Goal: Task Accomplishment & Management: Manage account settings

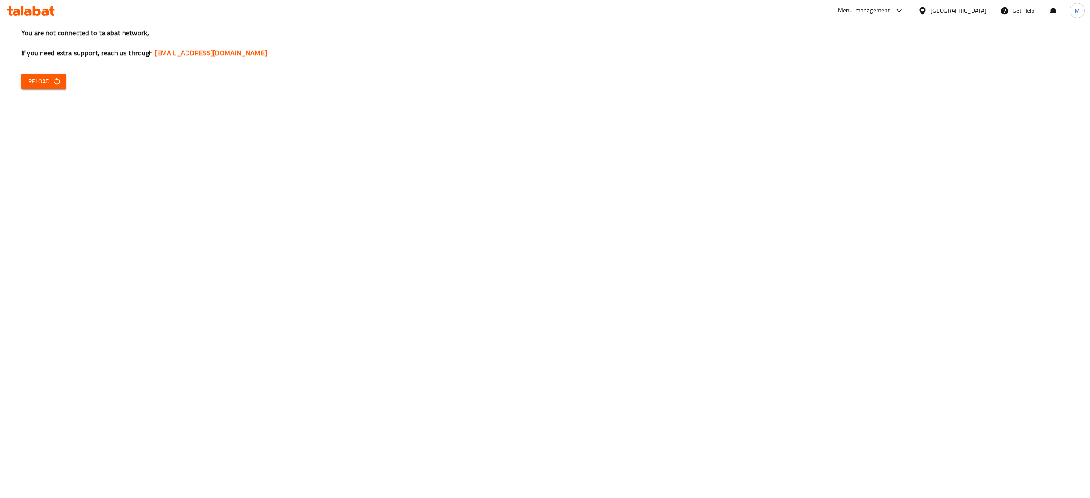
click at [38, 83] on span "Reload" at bounding box center [43, 81] width 31 height 11
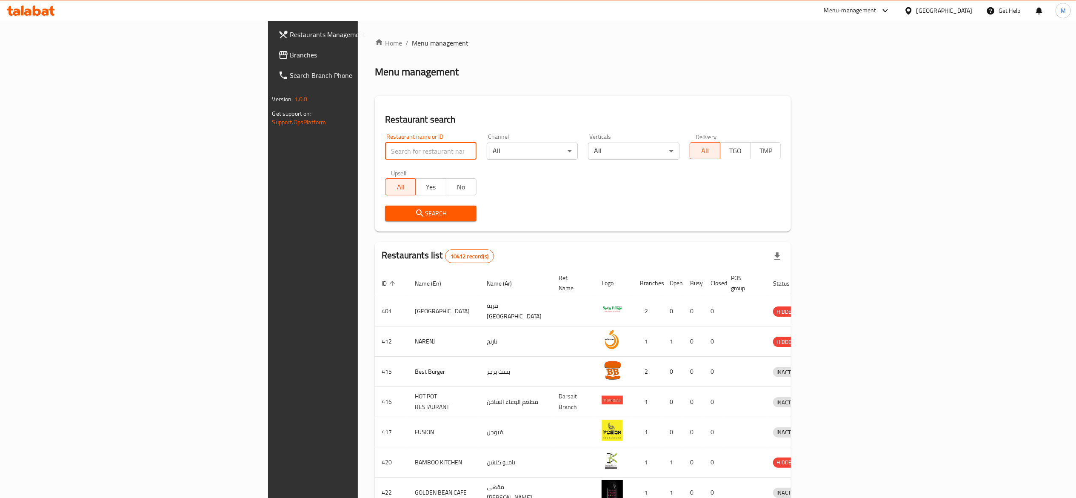
click at [385, 147] on input "search" at bounding box center [431, 151] width 92 height 17
type input "al zawiya"
click button "Search" at bounding box center [431, 214] width 92 height 16
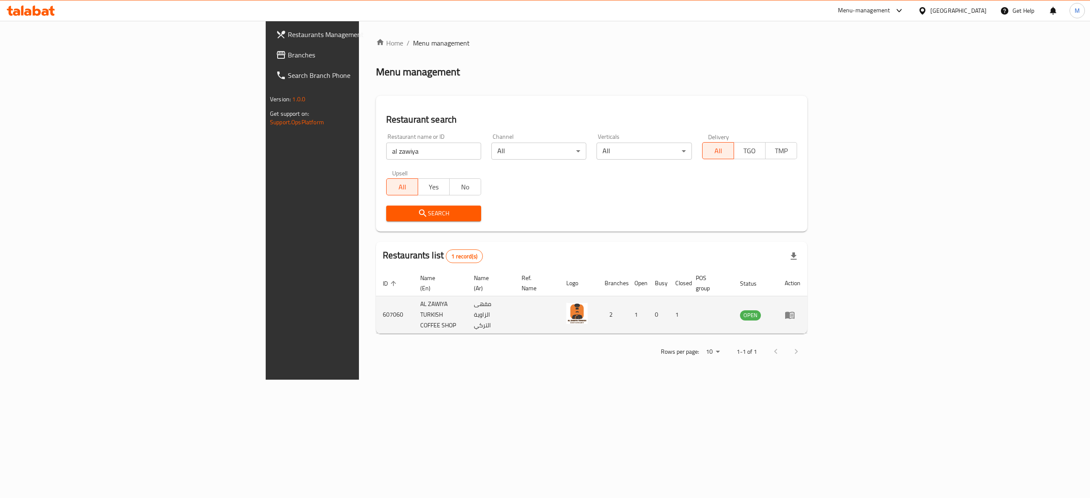
click at [795, 310] on icon "enhanced table" at bounding box center [789, 315] width 10 height 10
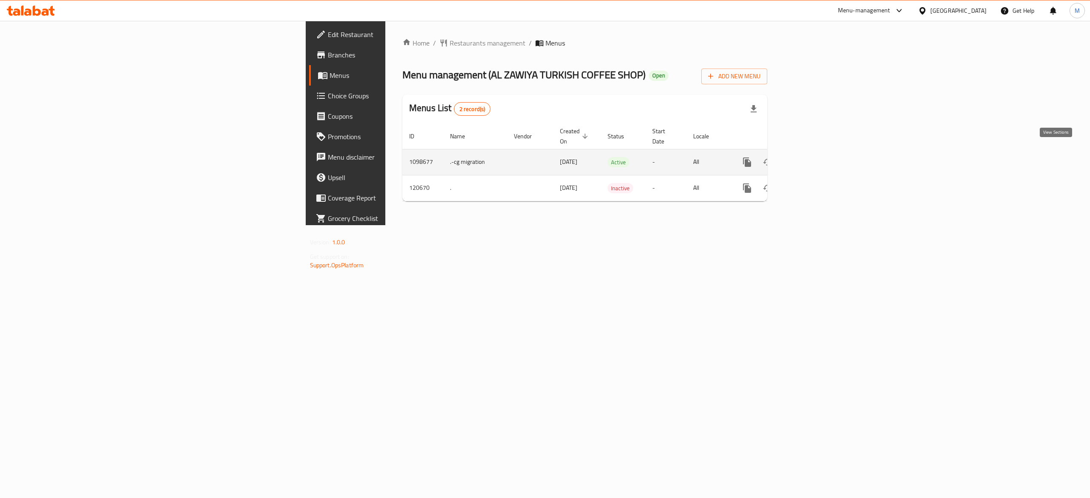
click at [812, 158] on icon "enhanced table" at bounding box center [808, 162] width 8 height 8
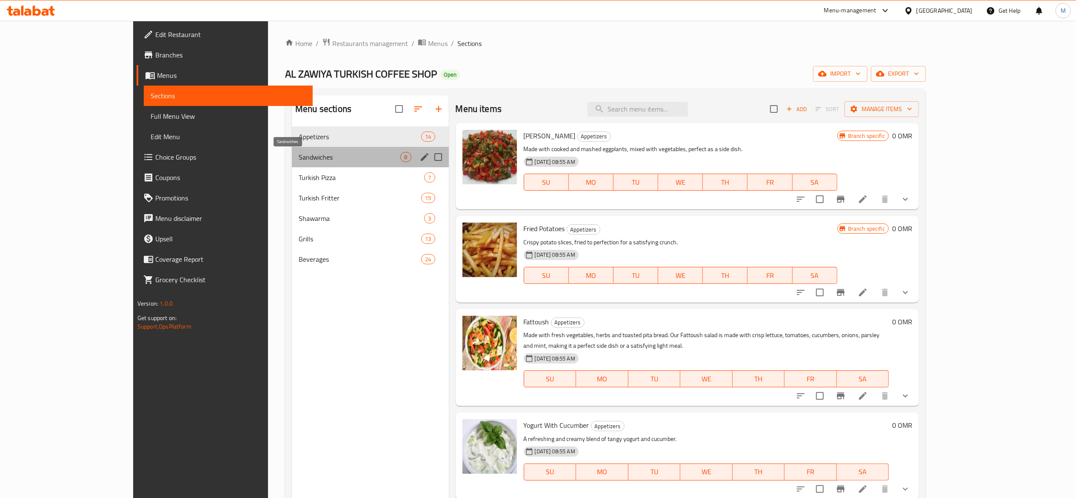
click at [300, 161] on span "Sandwiches" at bounding box center [350, 157] width 102 height 10
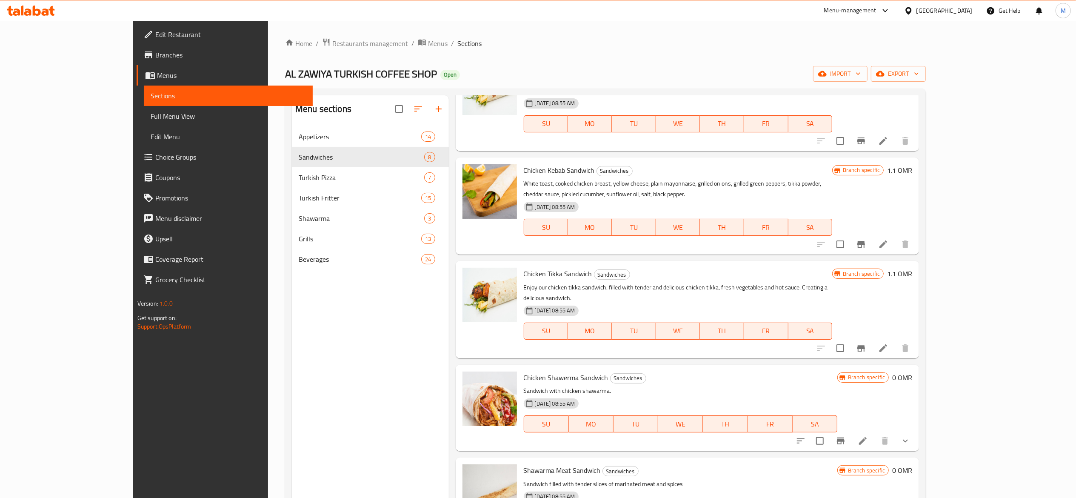
scroll to position [170, 0]
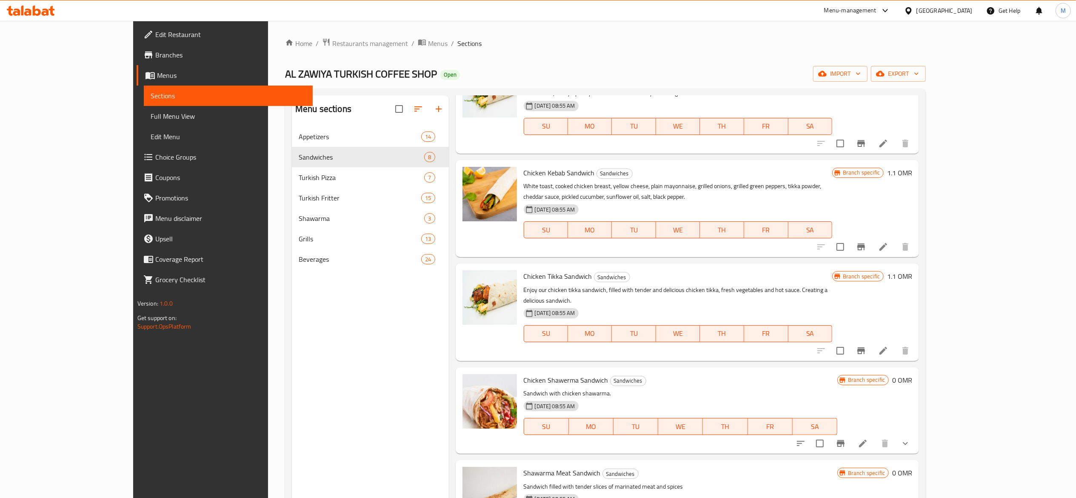
click at [889, 242] on icon at bounding box center [883, 247] width 10 height 10
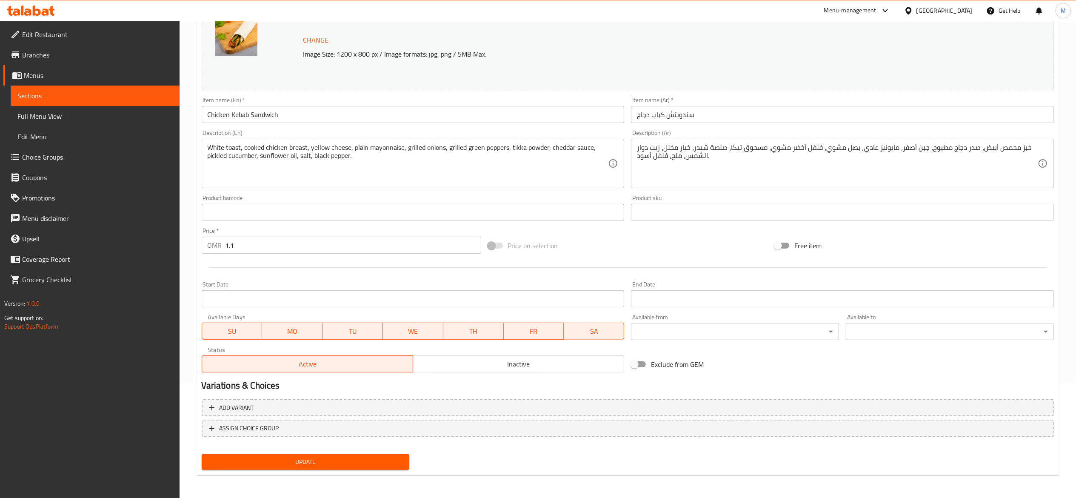
scroll to position [113, 0]
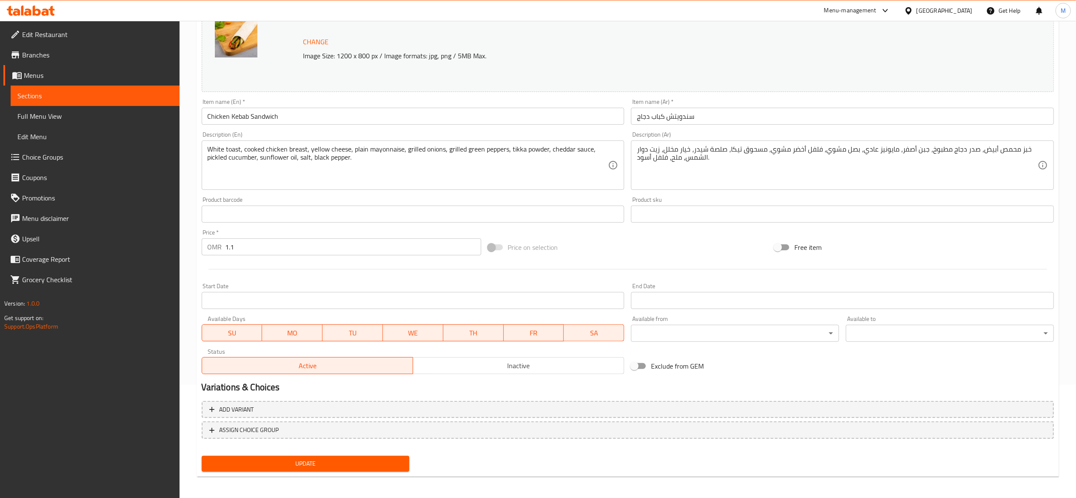
click at [128, 95] on span "Sections" at bounding box center [94, 96] width 155 height 10
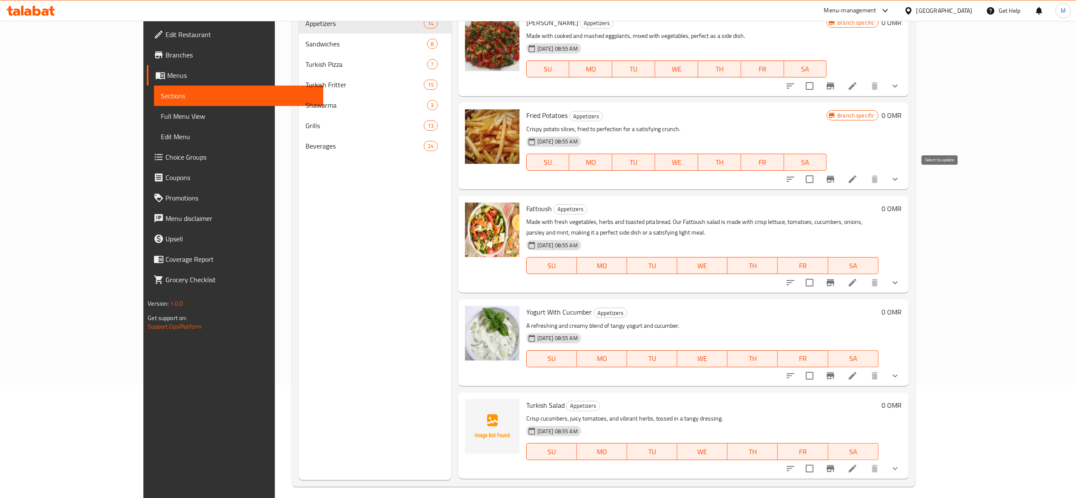
click at [819, 179] on input "checkbox" at bounding box center [810, 179] width 18 height 18
checkbox input "true"
click at [835, 180] on icon "Branch-specific-item" at bounding box center [831, 179] width 8 height 7
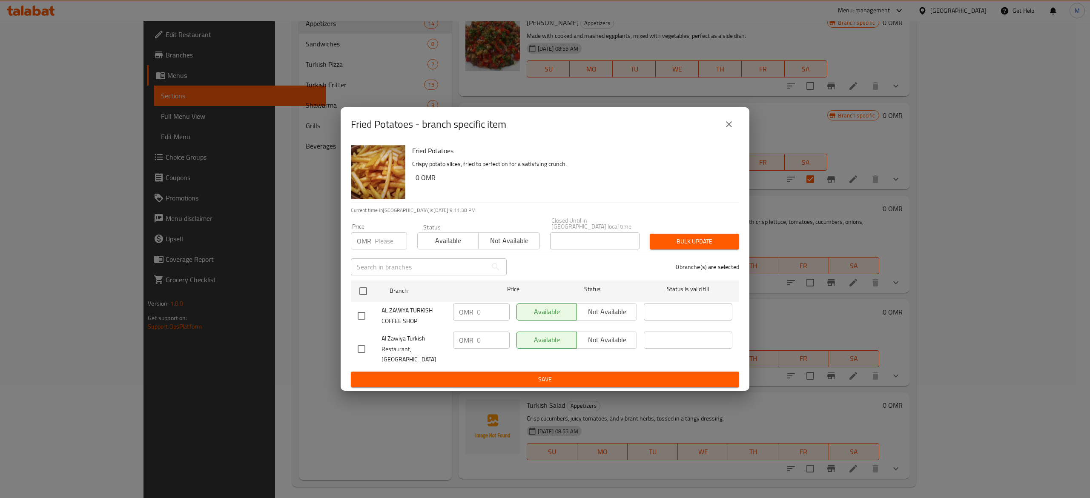
click at [727, 127] on icon "close" at bounding box center [729, 124] width 10 height 10
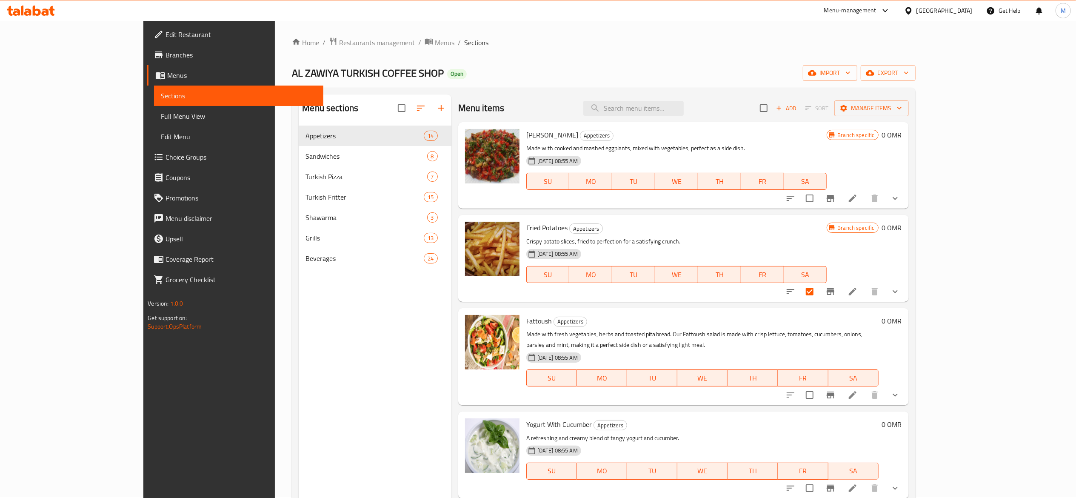
scroll to position [2, 0]
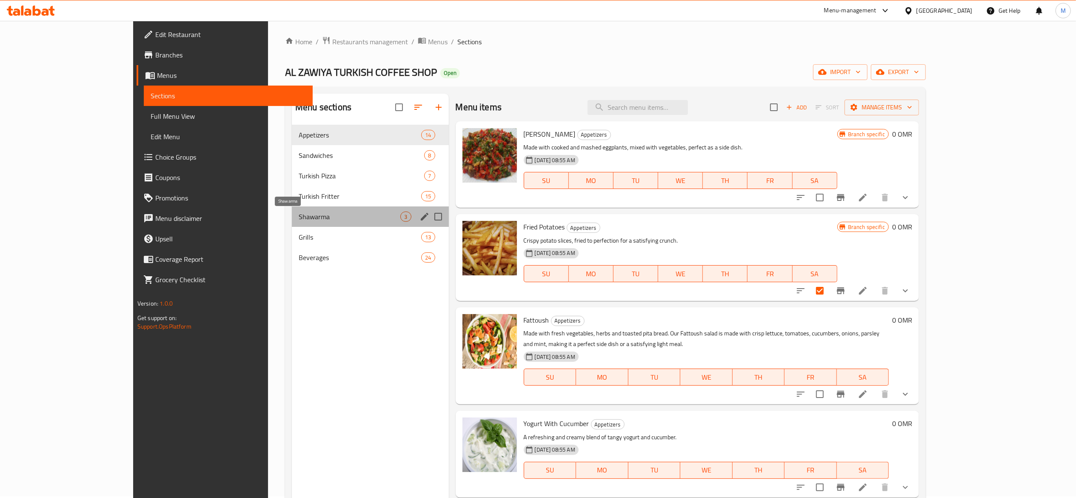
click at [299, 217] on span "Shawarma" at bounding box center [350, 217] width 102 height 10
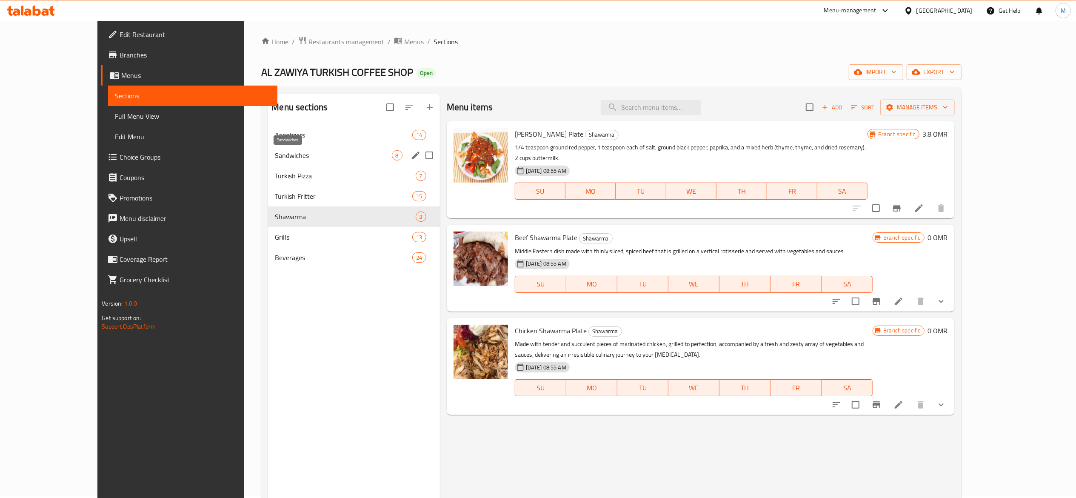
click at [275, 156] on span "Sandwiches" at bounding box center [333, 155] width 117 height 10
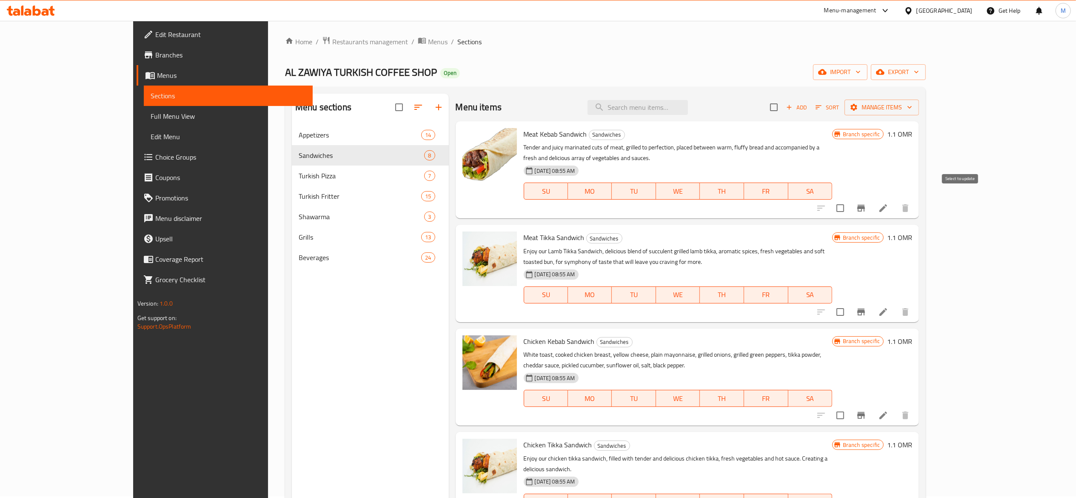
click at [850, 199] on input "checkbox" at bounding box center [841, 208] width 18 height 18
checkbox input "true"
click at [865, 205] on icon "Branch-specific-item" at bounding box center [862, 208] width 8 height 7
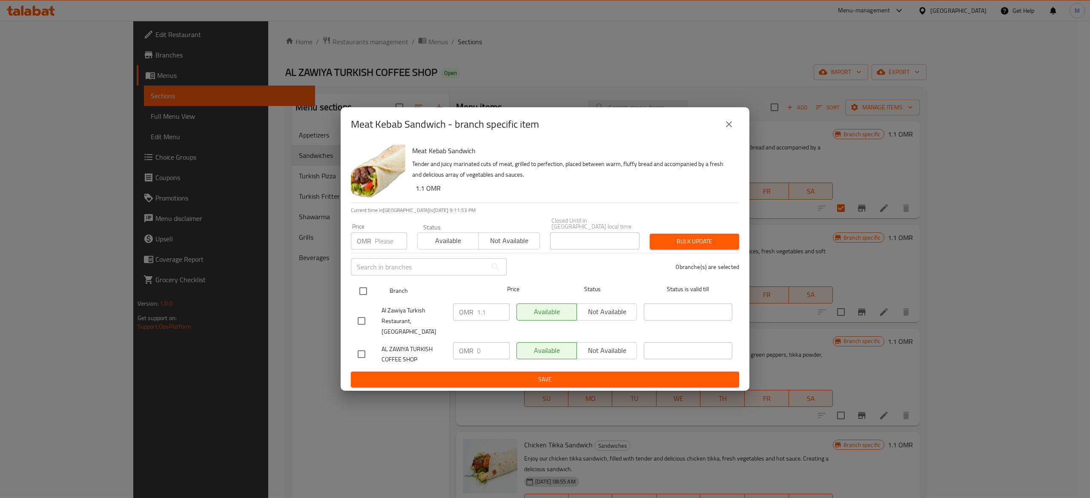
click at [359, 290] on input "checkbox" at bounding box center [363, 291] width 18 height 18
checkbox input "true"
click at [488, 349] on input "0" at bounding box center [493, 350] width 33 height 17
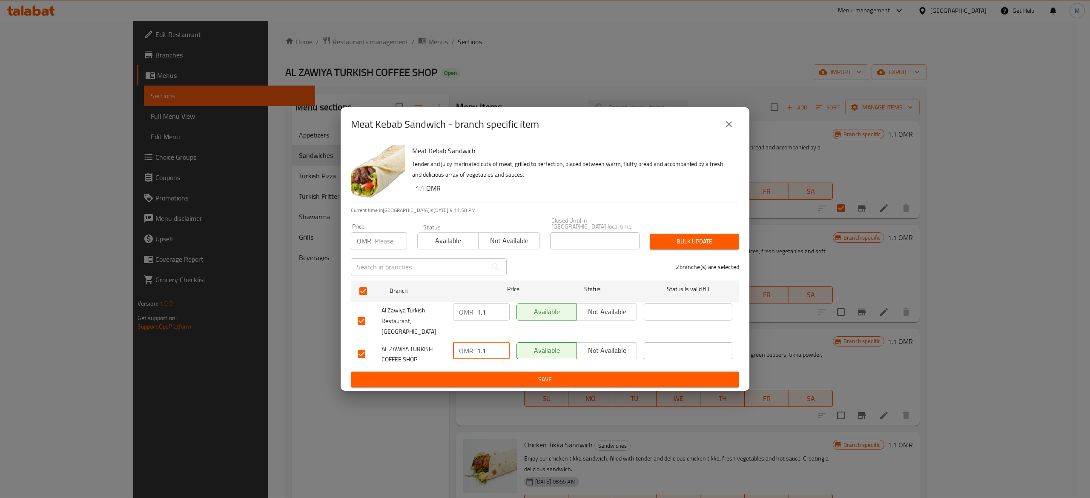
type input "1.1"
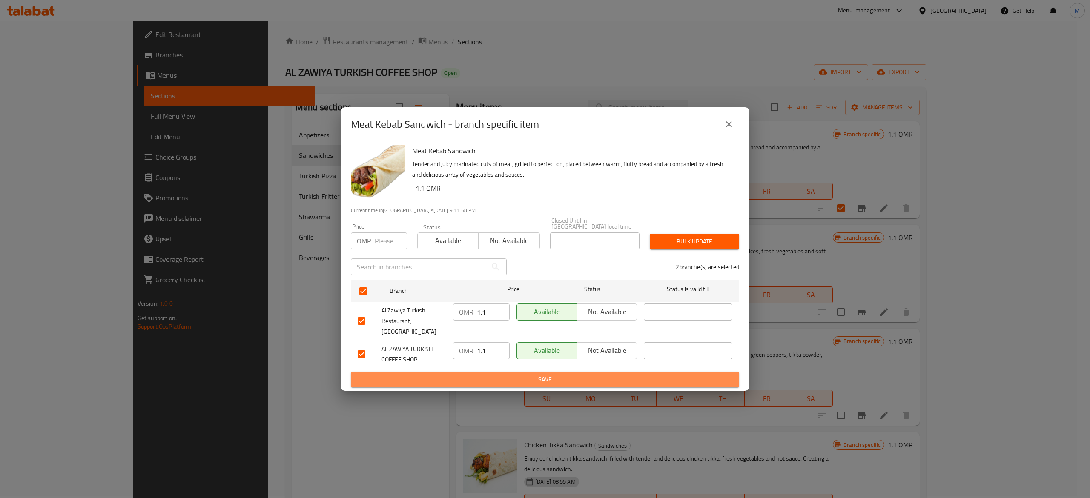
click at [533, 375] on span "Save" at bounding box center [545, 379] width 375 height 11
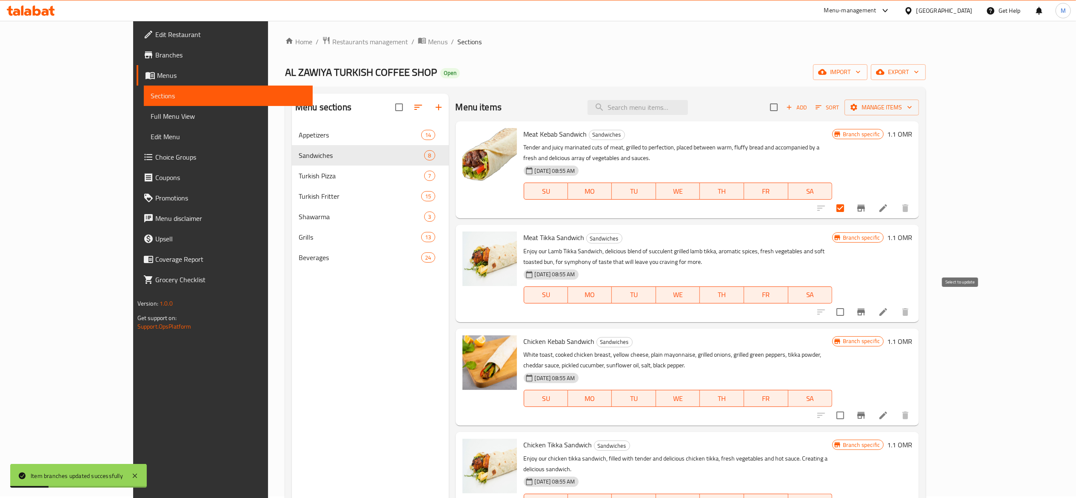
click at [850, 303] on input "checkbox" at bounding box center [841, 312] width 18 height 18
checkbox input "true"
click at [867, 307] on icon "Branch-specific-item" at bounding box center [861, 312] width 10 height 10
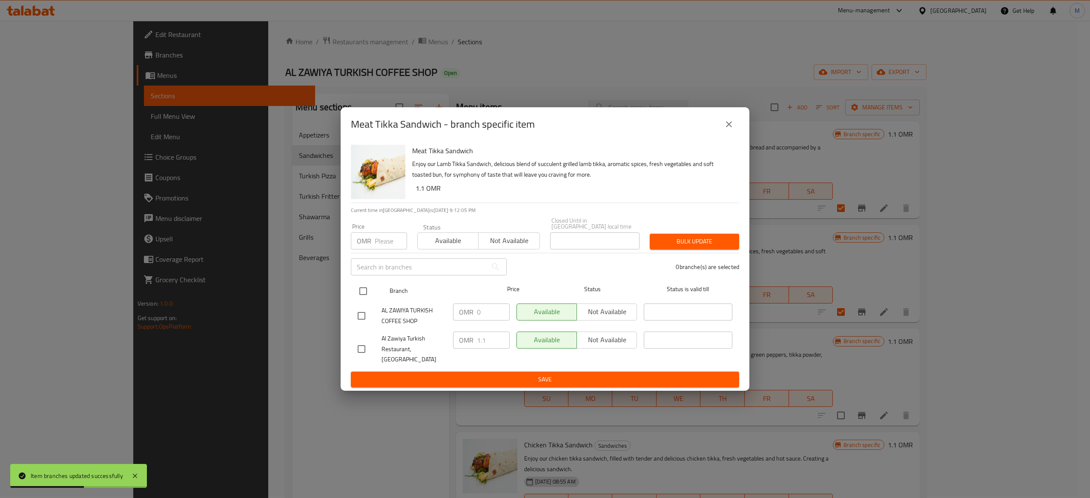
click at [361, 287] on input "checkbox" at bounding box center [363, 291] width 18 height 18
checkbox input "true"
click at [489, 308] on input "0" at bounding box center [493, 311] width 33 height 17
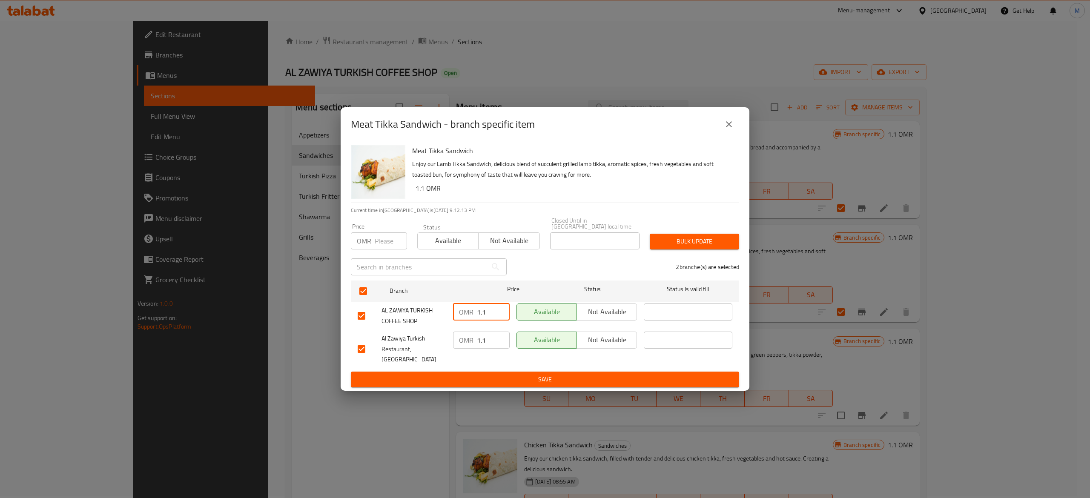
type input "1.1"
click at [547, 375] on span "Save" at bounding box center [545, 379] width 375 height 11
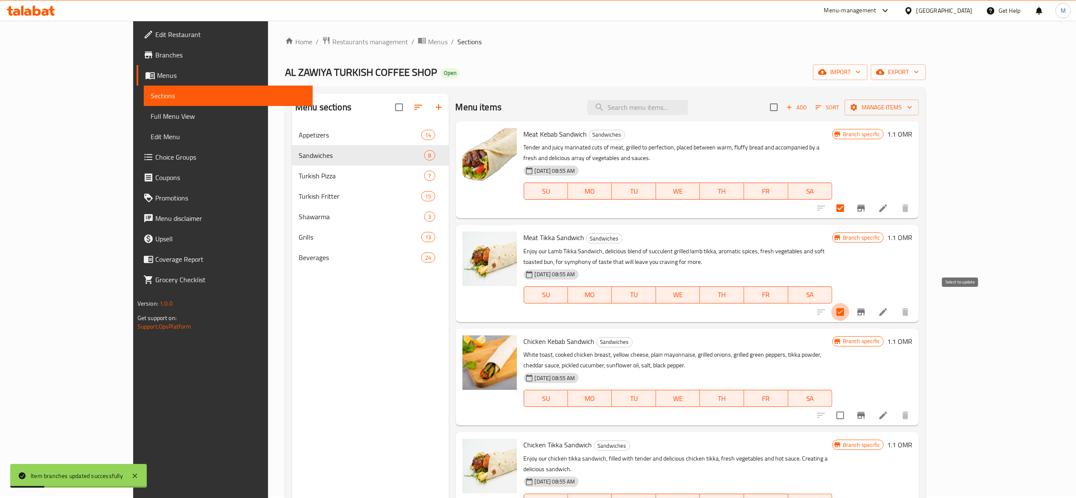
click at [850, 303] on input "checkbox" at bounding box center [841, 312] width 18 height 18
checkbox input "false"
click at [850, 406] on input "checkbox" at bounding box center [841, 415] width 18 height 18
checkbox input "true"
click at [867, 410] on icon "Branch-specific-item" at bounding box center [861, 415] width 10 height 10
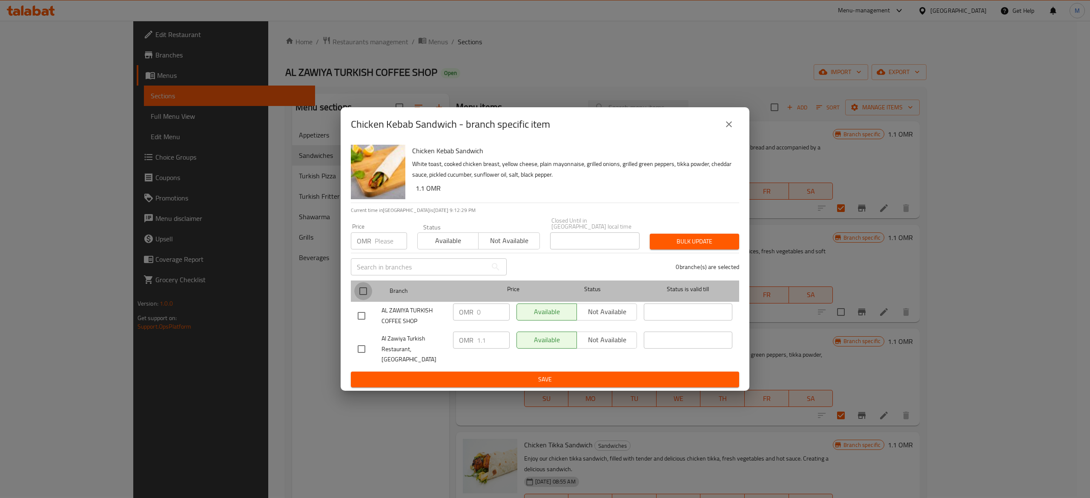
click at [363, 287] on input "checkbox" at bounding box center [363, 291] width 18 height 18
checkbox input "true"
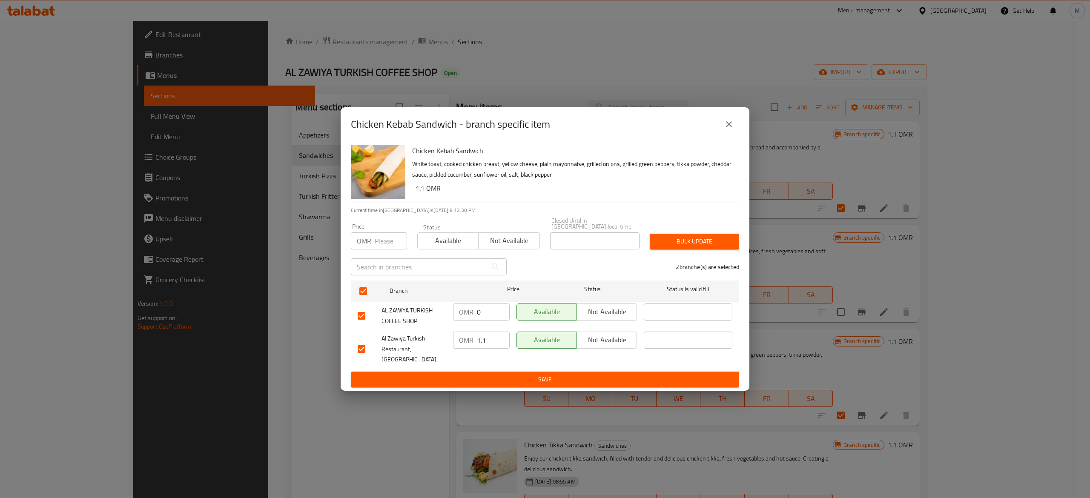
click at [492, 309] on input "0" at bounding box center [493, 311] width 33 height 17
type input "1.1"
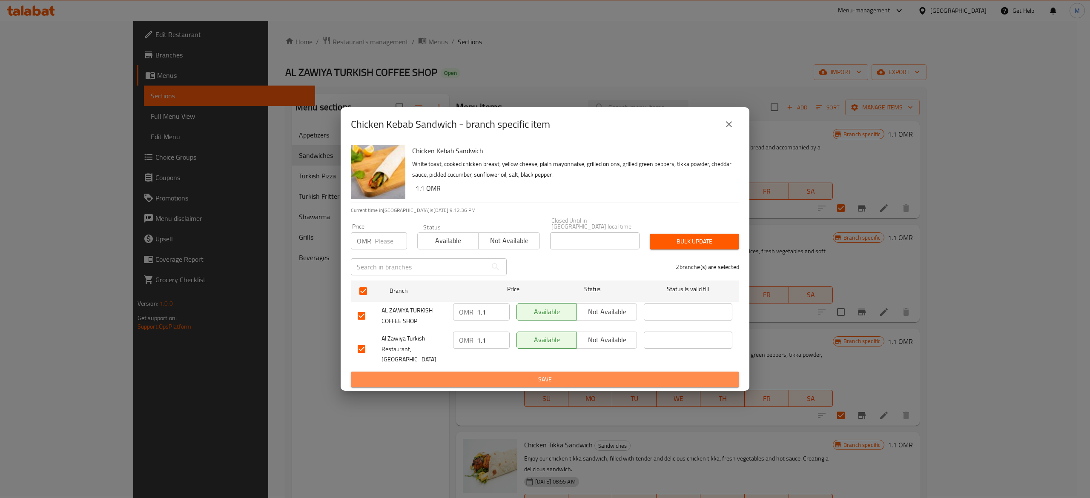
click at [532, 383] on button "Save" at bounding box center [545, 380] width 388 height 16
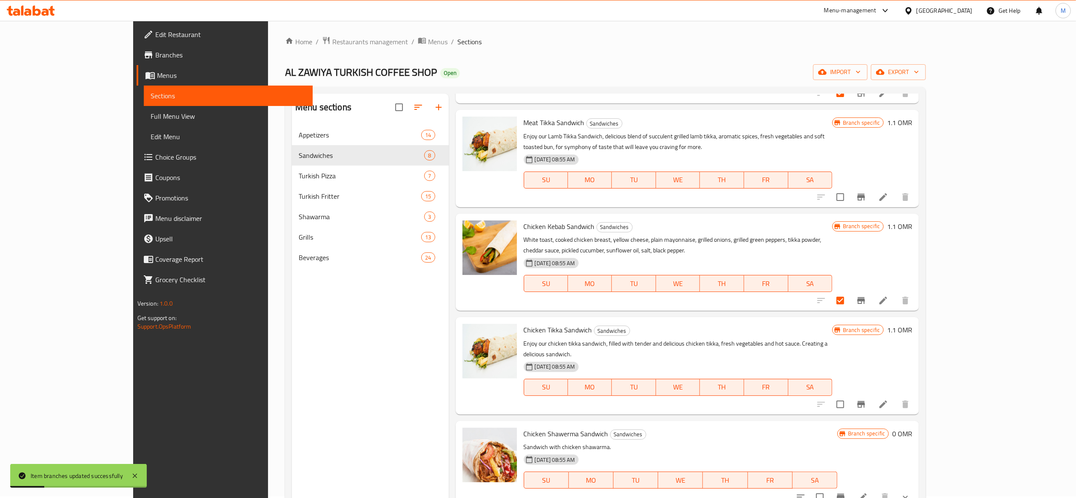
scroll to position [116, 0]
click at [850, 395] on input "checkbox" at bounding box center [841, 404] width 18 height 18
checkbox input "true"
click at [865, 400] on icon "Branch-specific-item" at bounding box center [862, 403] width 8 height 7
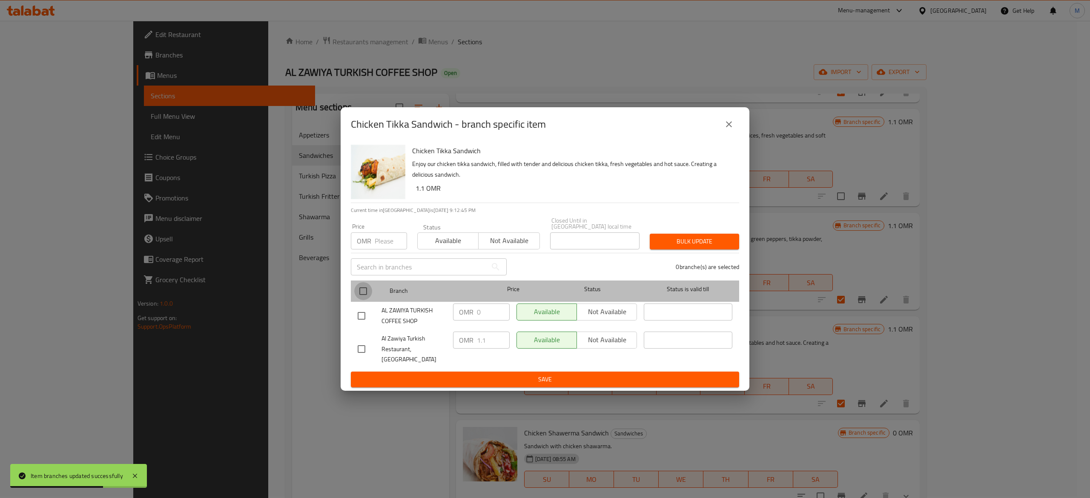
click at [368, 287] on input "checkbox" at bounding box center [363, 291] width 18 height 18
checkbox input "true"
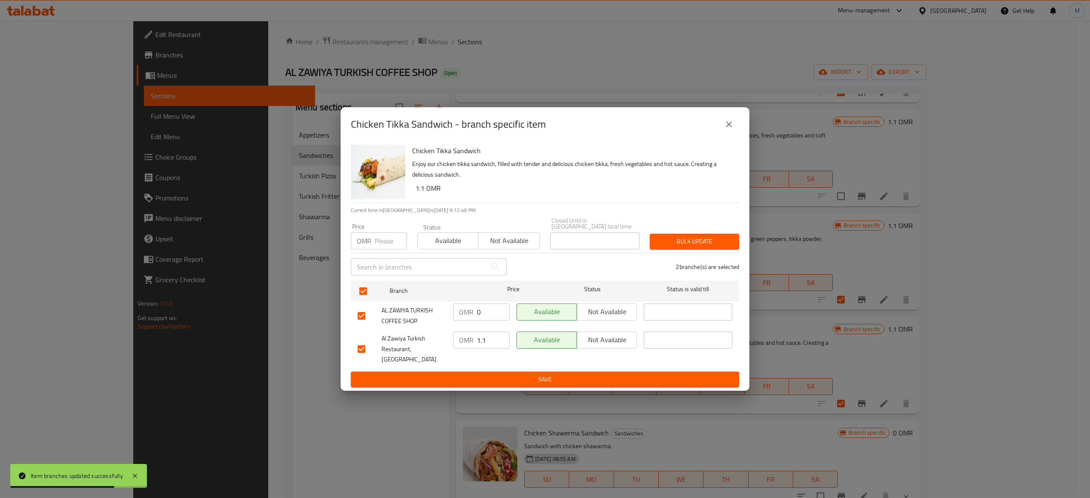
click at [484, 309] on input "0" at bounding box center [493, 311] width 33 height 17
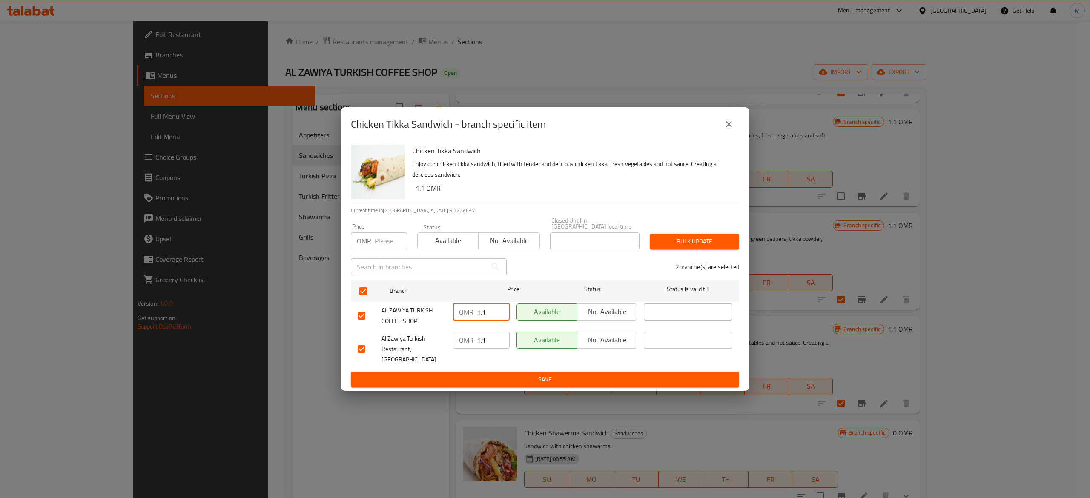
type input "1.1"
click at [540, 382] on span "Save" at bounding box center [545, 379] width 375 height 11
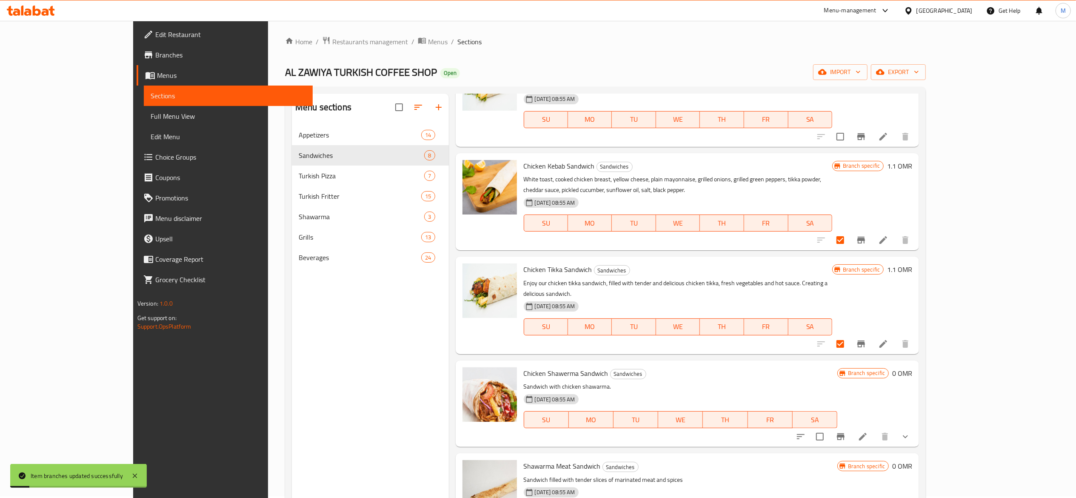
scroll to position [176, 0]
click at [829, 427] on input "checkbox" at bounding box center [820, 436] width 18 height 18
checkbox input "true"
click at [845, 432] on icon "Branch-specific-item" at bounding box center [841, 435] width 8 height 7
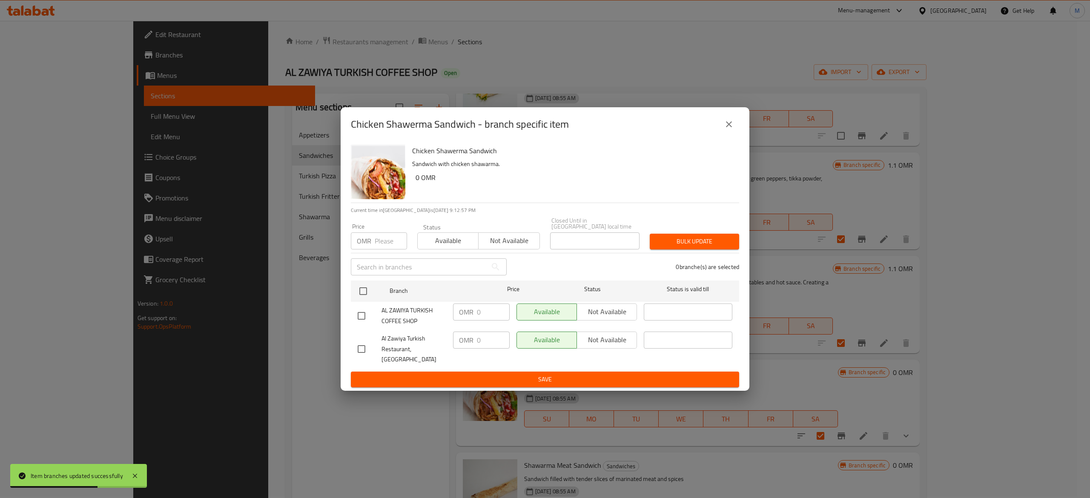
click at [734, 128] on button "close" at bounding box center [728, 124] width 20 height 20
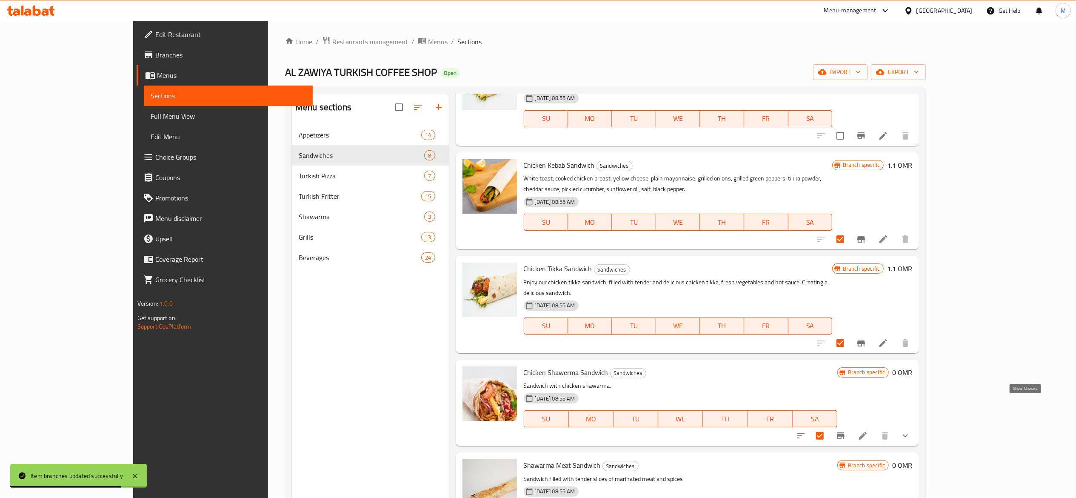
click at [911, 431] on icon "show more" at bounding box center [906, 436] width 10 height 10
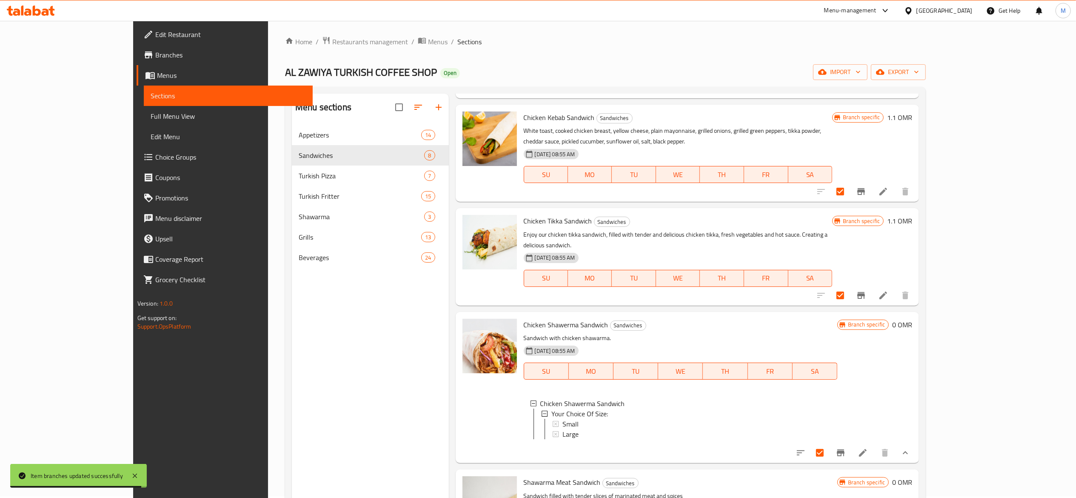
scroll to position [227, 0]
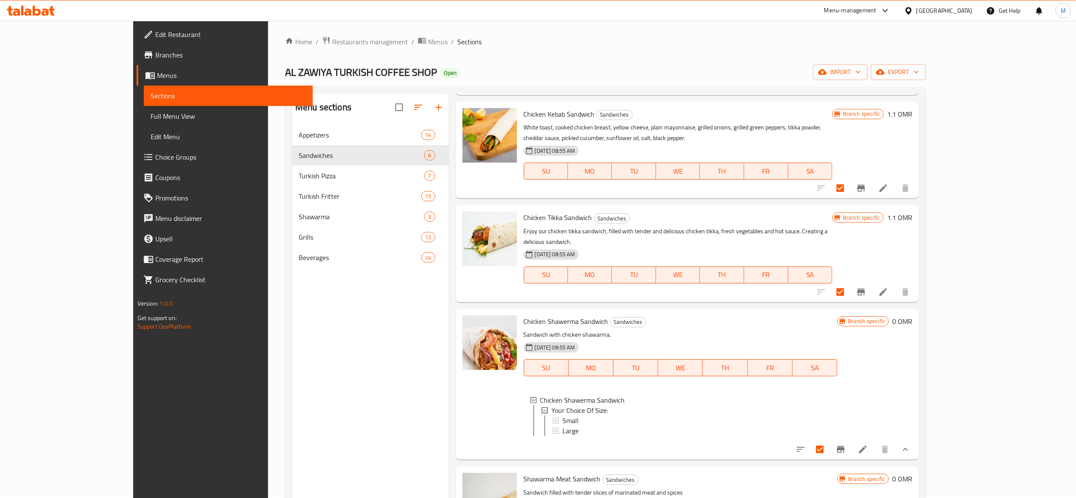
click at [911, 444] on icon "show more" at bounding box center [906, 449] width 10 height 10
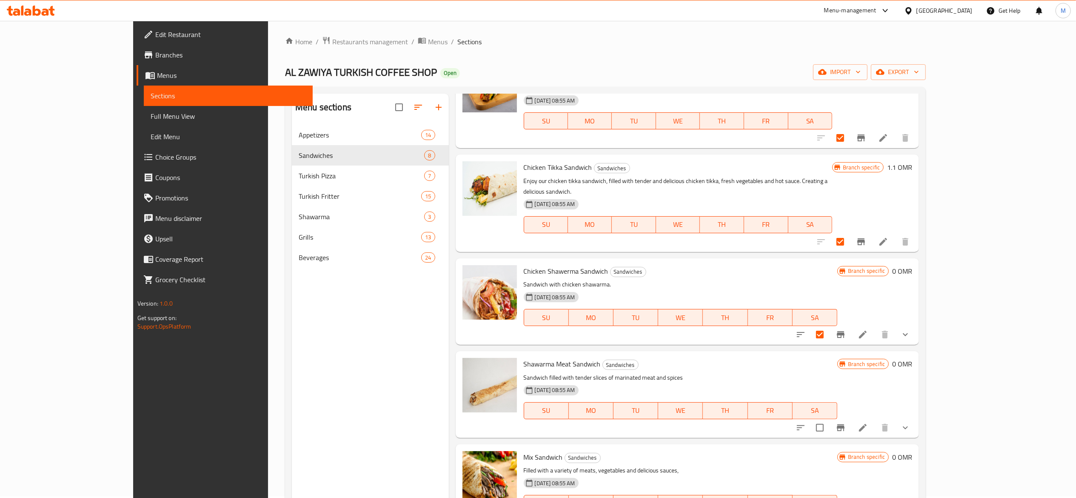
scroll to position [277, 0]
click at [911, 423] on icon "show more" at bounding box center [906, 428] width 10 height 10
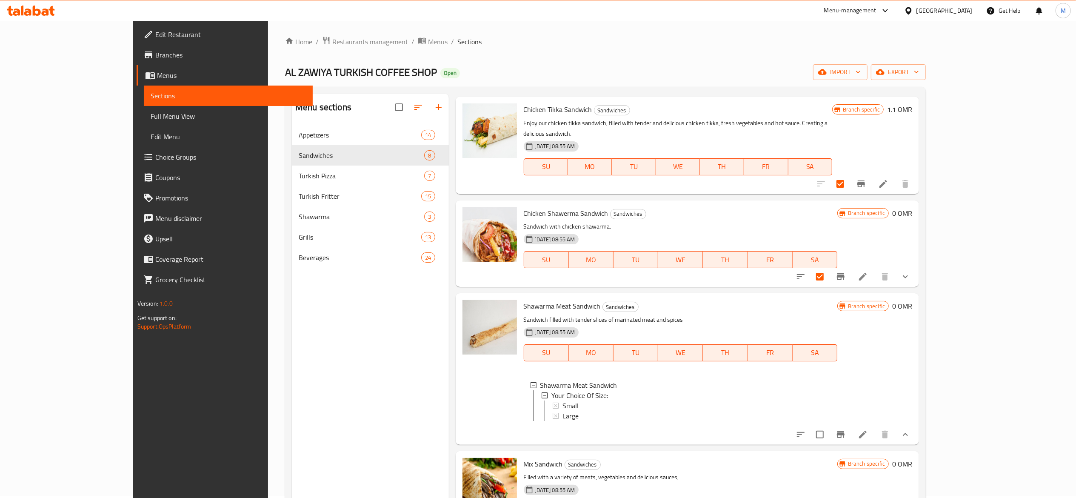
scroll to position [355, 0]
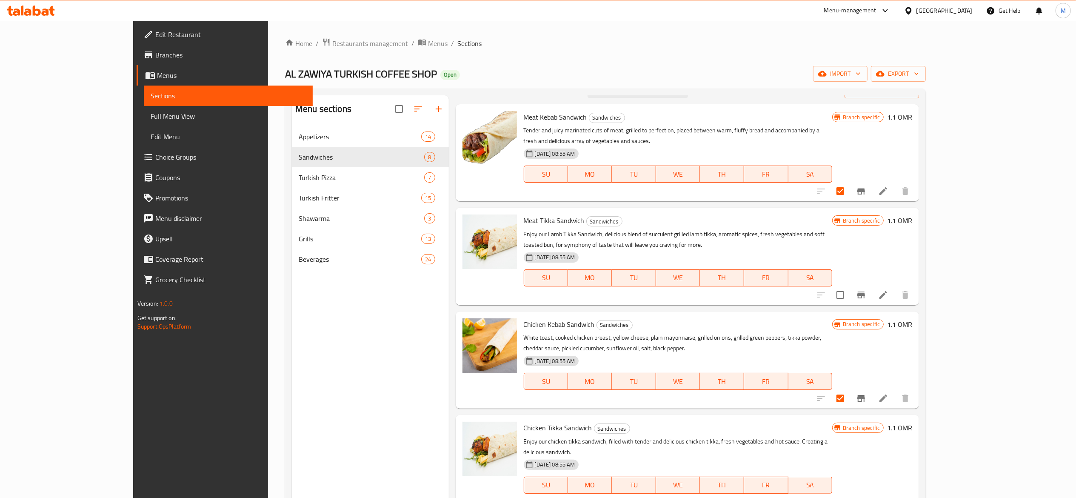
scroll to position [0, 0]
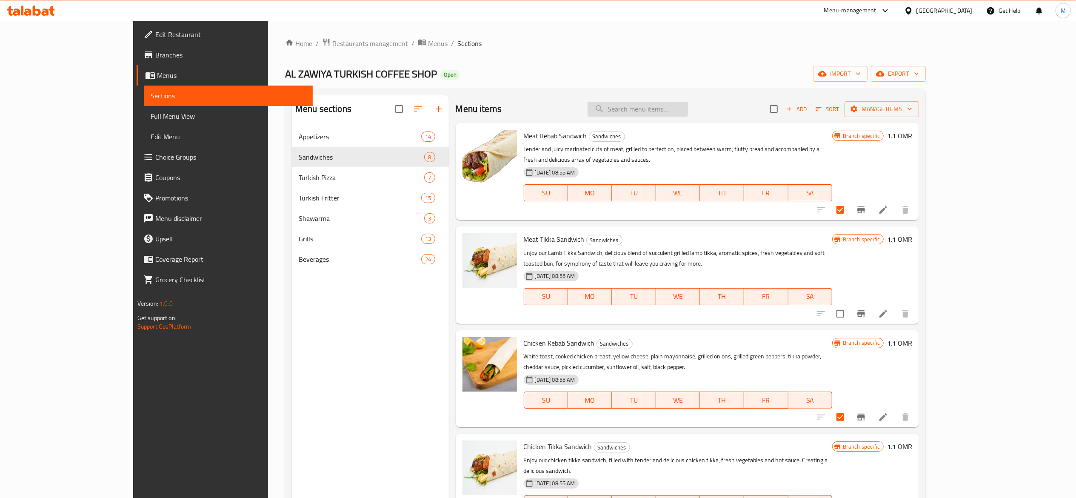
click at [661, 105] on input "search" at bounding box center [638, 109] width 100 height 15
type input "lamb"
checkbox input "true"
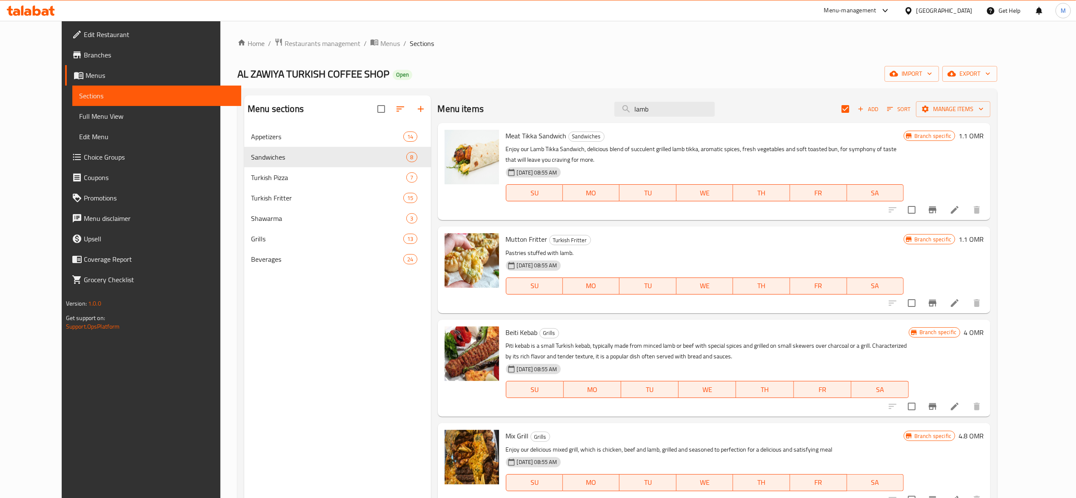
type input "lamb"
checkbox input "false"
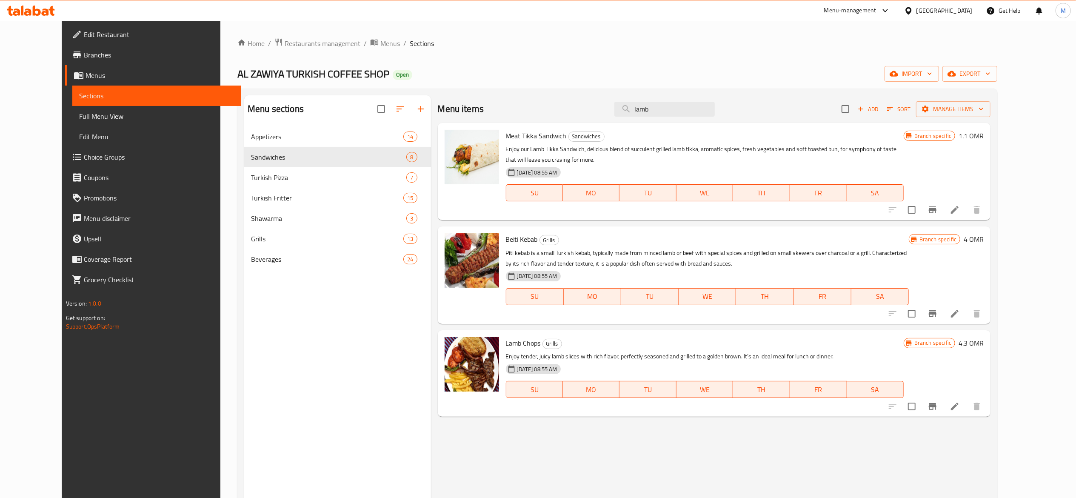
type input "lamb"
